Goal: Information Seeking & Learning: Understand process/instructions

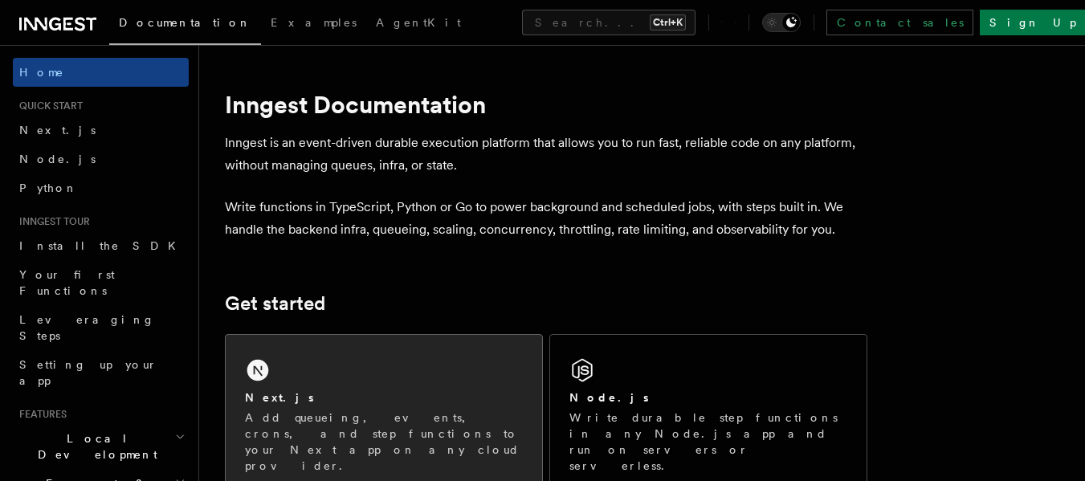
click at [267, 378] on icon at bounding box center [258, 370] width 26 height 26
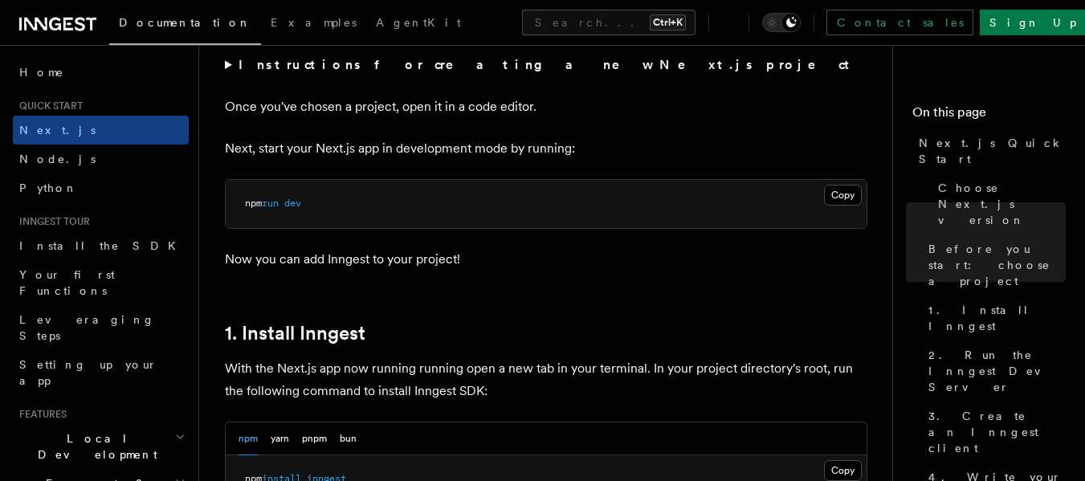
scroll to position [803, 0]
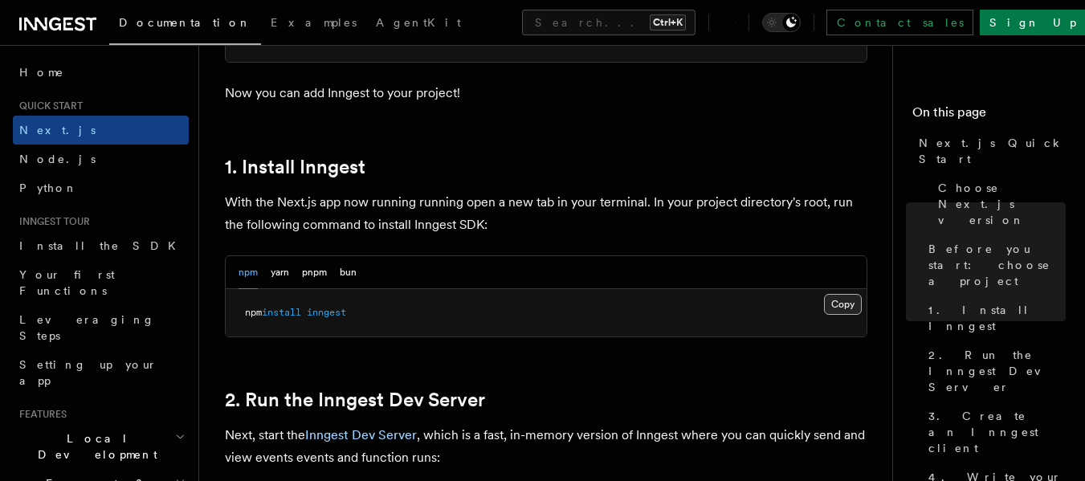
click at [843, 309] on button "Copy Copied" at bounding box center [843, 304] width 38 height 21
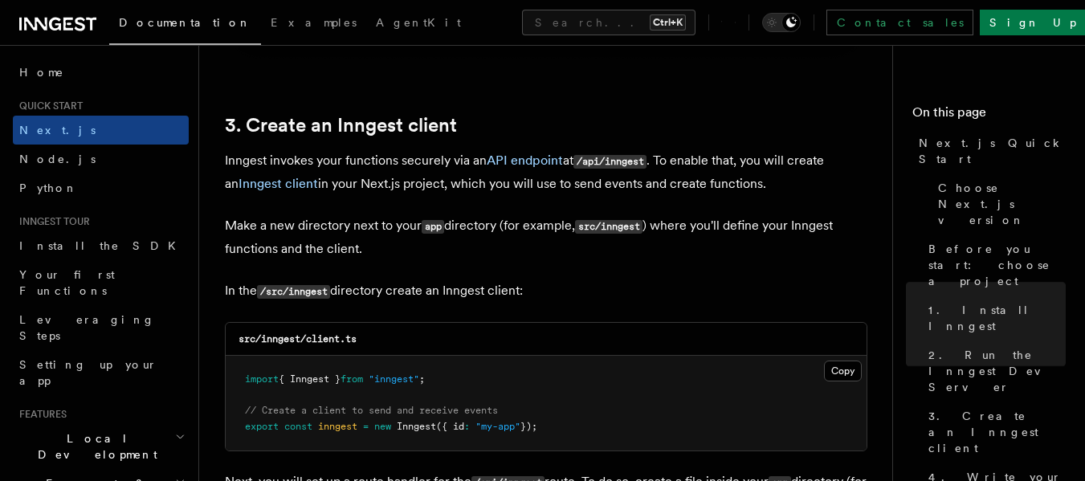
scroll to position [2007, 0]
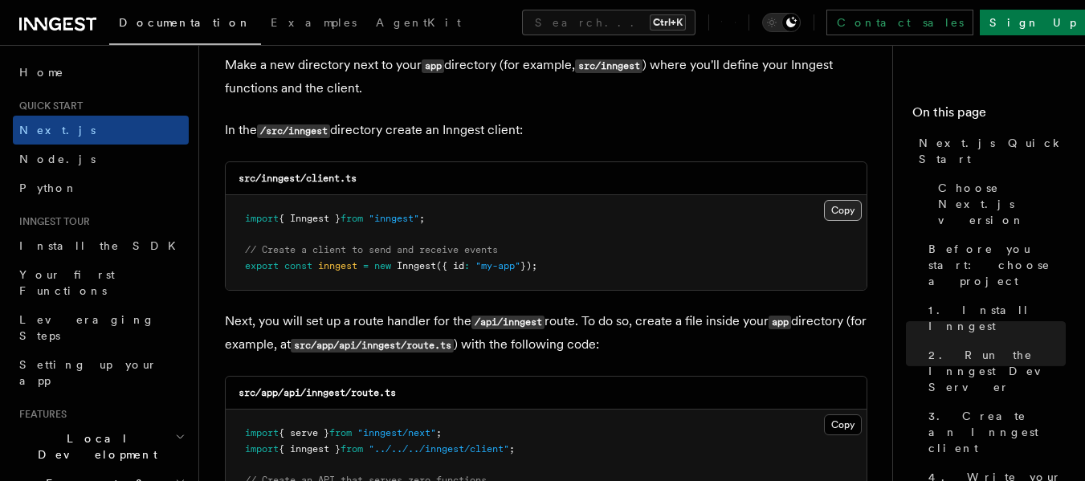
click at [837, 209] on button "Copy Copied" at bounding box center [843, 210] width 38 height 21
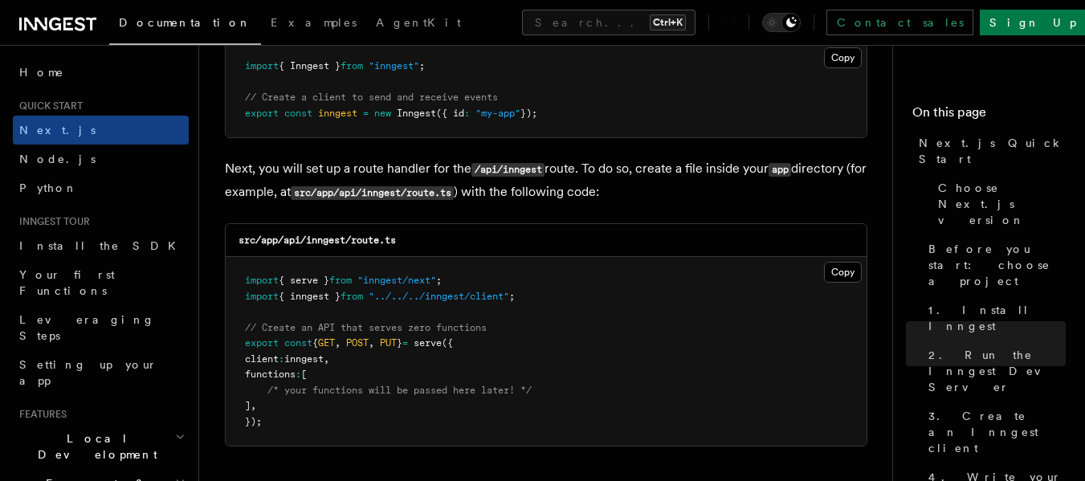
scroll to position [2168, 0]
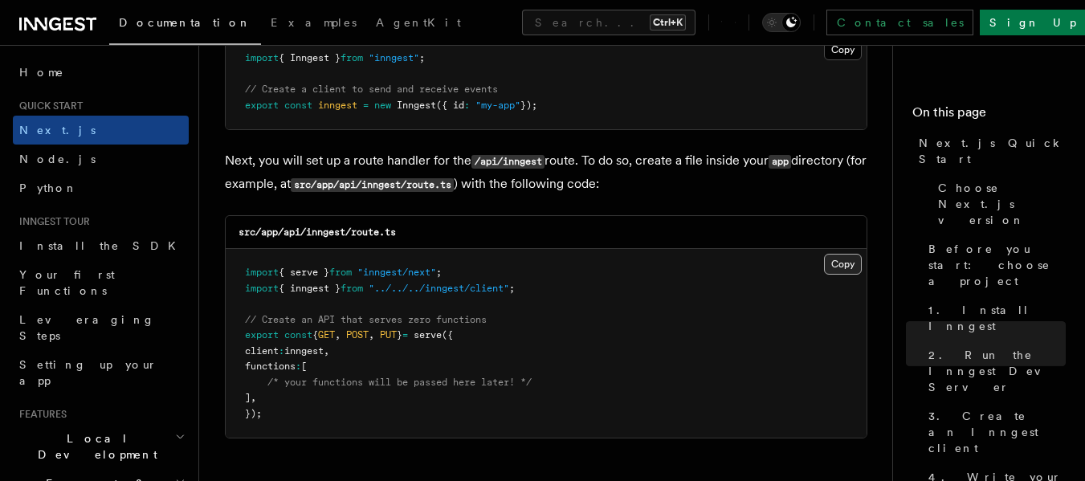
click at [829, 266] on button "Copy Copied" at bounding box center [843, 264] width 38 height 21
